Goal: Use online tool/utility: Utilize a website feature to perform a specific function

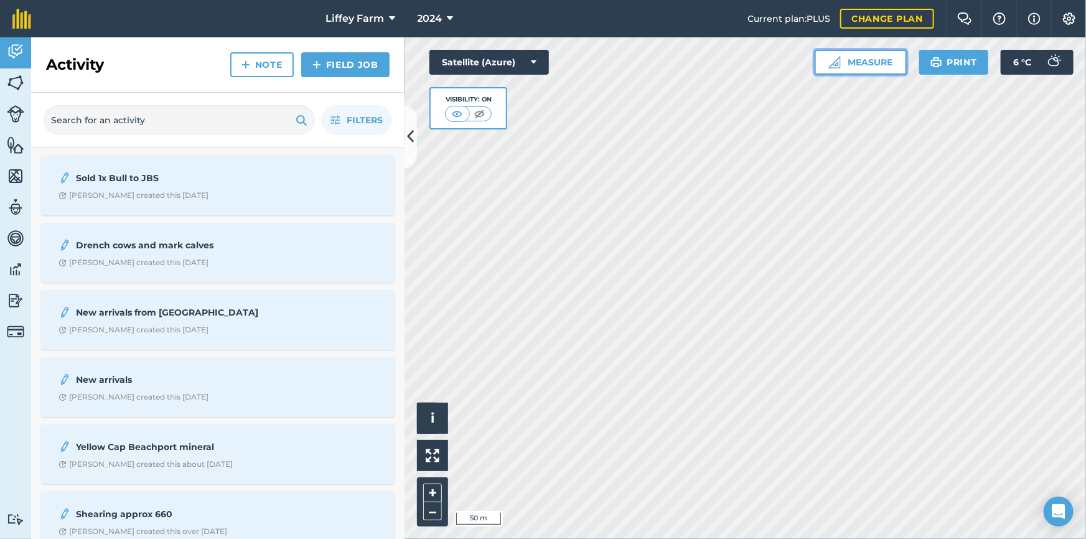
click at [857, 68] on button "Measure" at bounding box center [861, 62] width 92 height 25
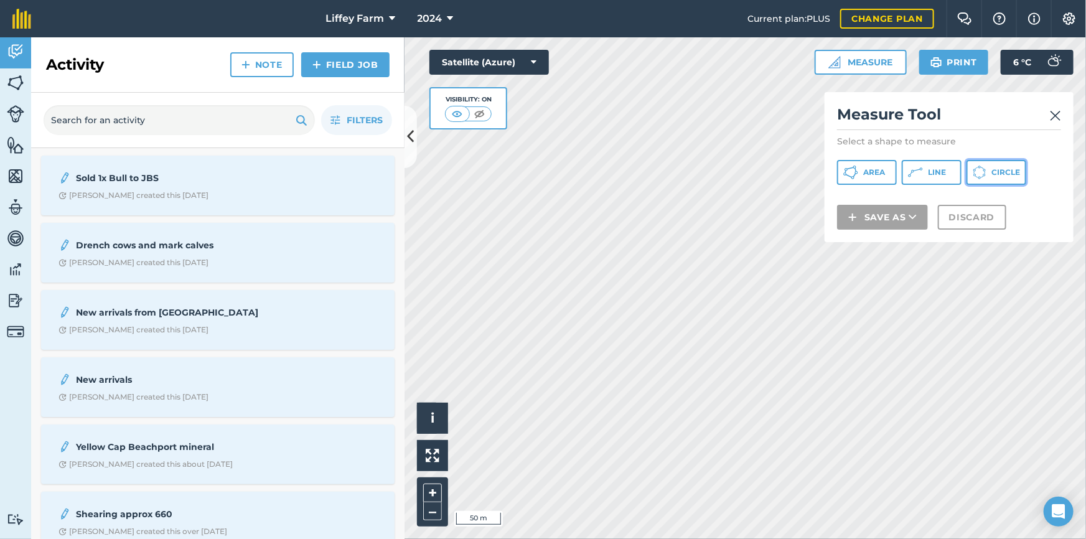
click at [992, 171] on span "Circle" at bounding box center [1006, 172] width 29 height 10
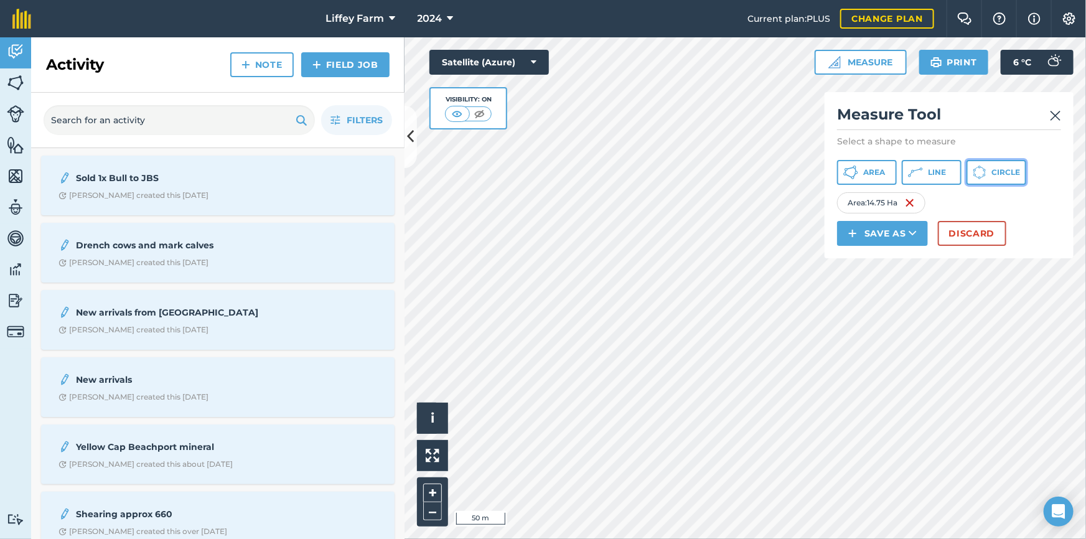
click at [986, 169] on icon at bounding box center [985, 170] width 2 height 2
click at [984, 172] on icon at bounding box center [980, 173] width 14 height 14
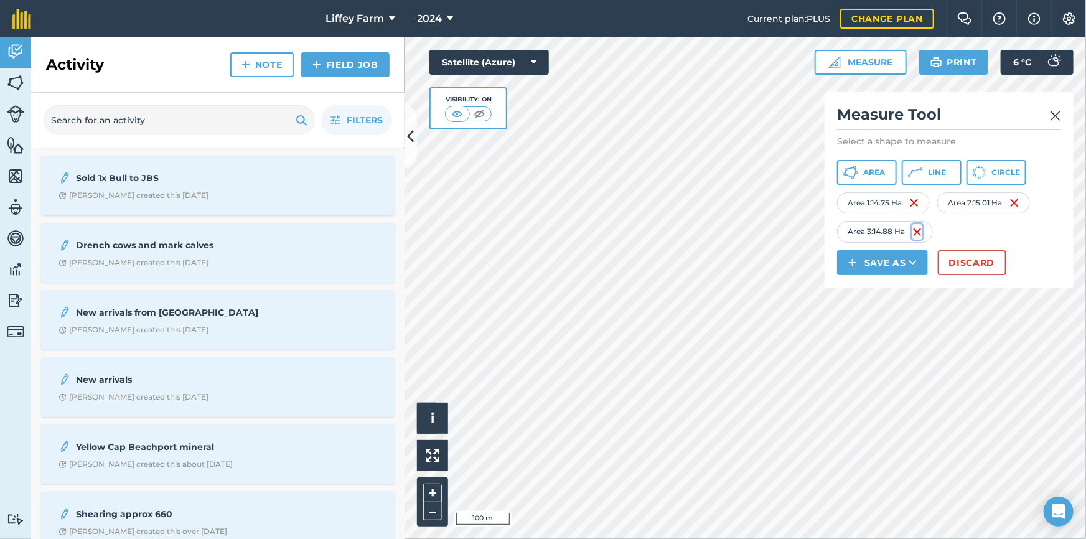
click at [915, 233] on img at bounding box center [918, 232] width 10 height 15
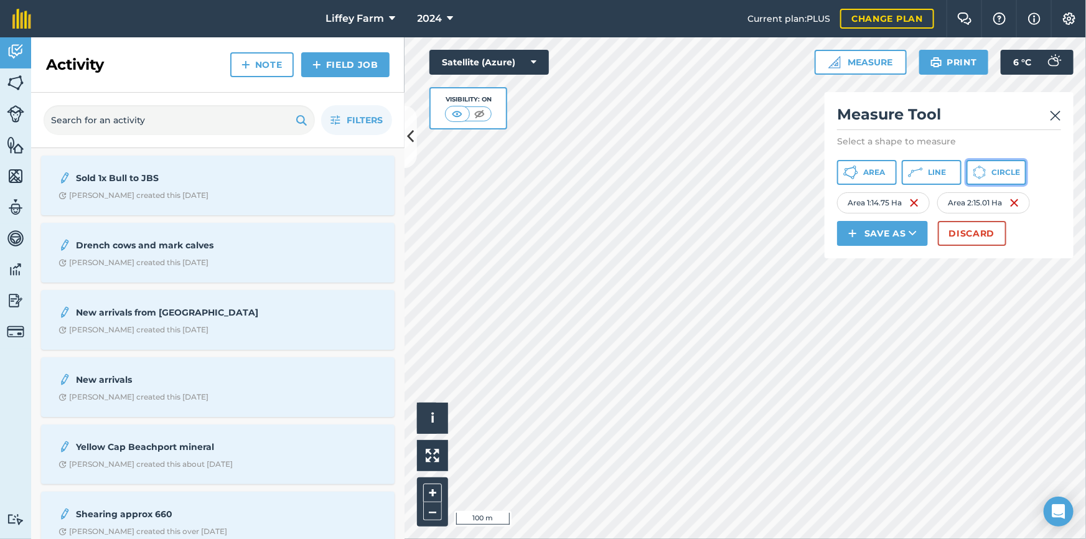
click at [1009, 176] on span "Circle" at bounding box center [1006, 172] width 29 height 10
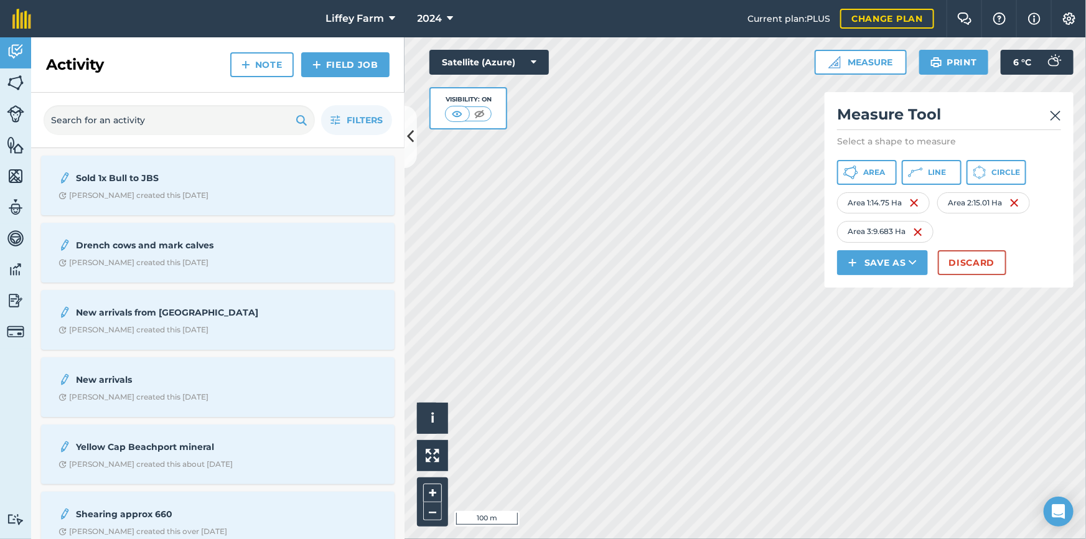
click at [730, 539] on html "Liffey Farm 2024 Current plan : PLUS Change plan Farm Chat Help Info Settings L…" at bounding box center [543, 269] width 1086 height 539
click at [991, 181] on button "Circle" at bounding box center [997, 172] width 60 height 25
click at [1023, 230] on img at bounding box center [1018, 232] width 10 height 15
click at [946, 285] on div "Click to start drawing i © 2025 TomTom, Microsoft 200 m + – Satellite (Azure) V…" at bounding box center [746, 288] width 682 height 502
click at [998, 176] on span "Circle" at bounding box center [1006, 172] width 29 height 10
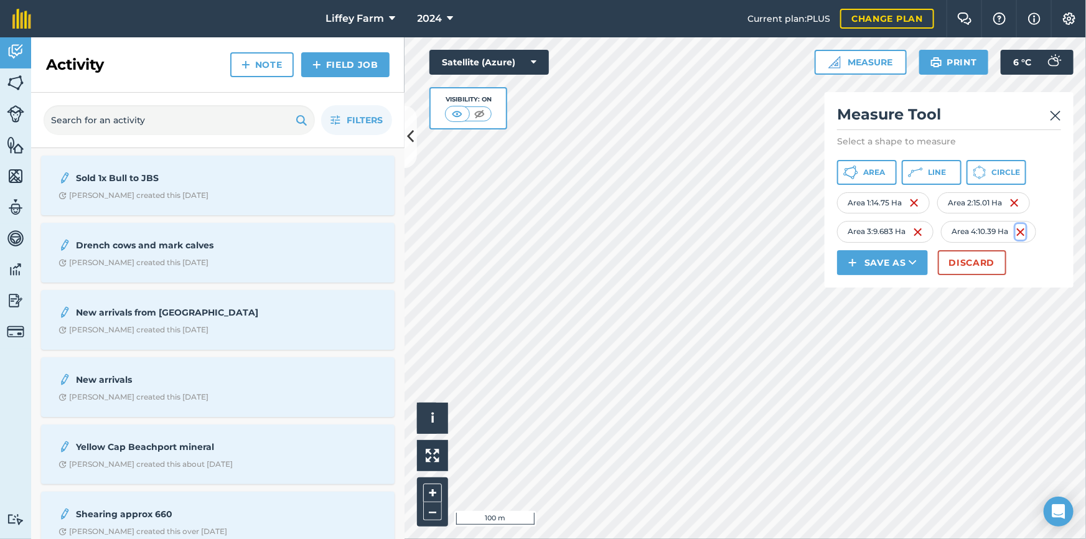
drag, startPoint x: 1024, startPoint y: 230, endPoint x: 1014, endPoint y: 238, distance: 13.0
click at [1024, 231] on img at bounding box center [1021, 232] width 10 height 15
